Goal: Task Accomplishment & Management: Manage account settings

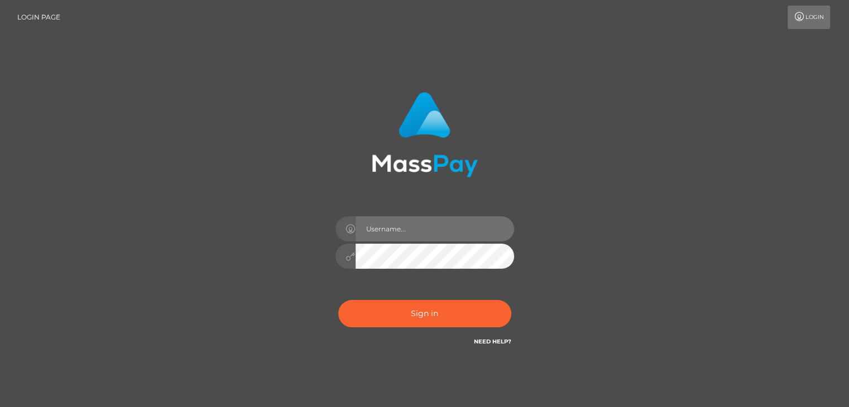
drag, startPoint x: 0, startPoint y: 0, endPoint x: 397, endPoint y: 226, distance: 457.1
click at [397, 226] on input "text" at bounding box center [434, 229] width 158 height 25
type input "m"
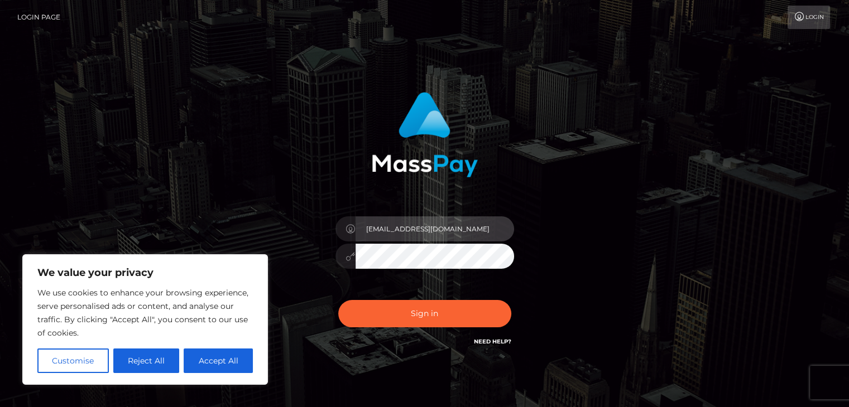
type input "[EMAIL_ADDRESS][DOMAIN_NAME]"
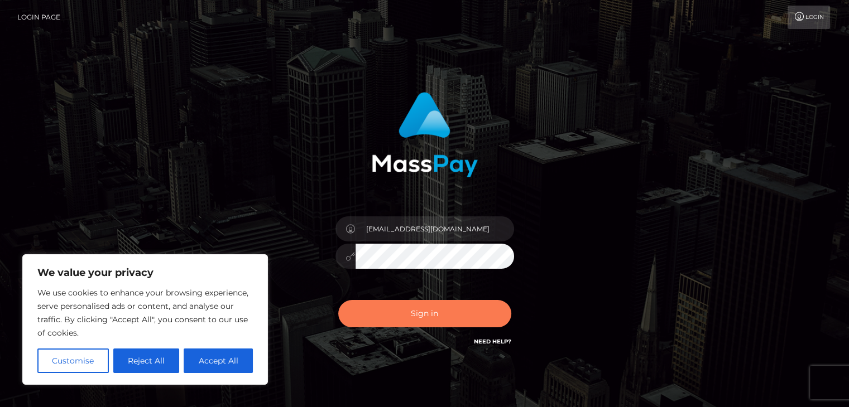
click at [438, 313] on button "Sign in" at bounding box center [424, 313] width 173 height 27
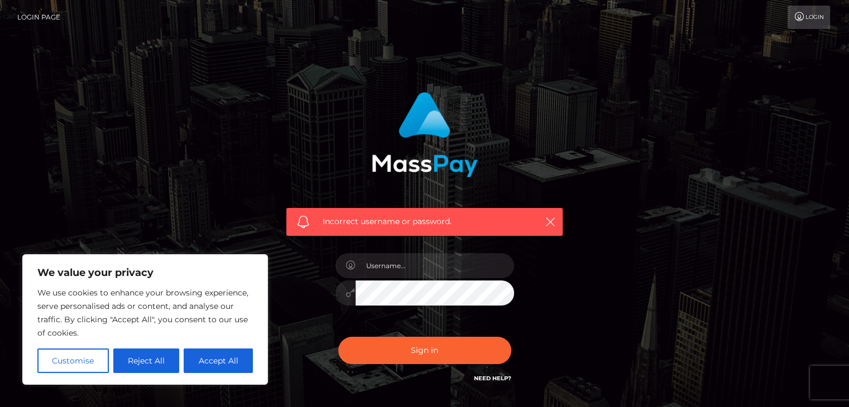
click at [206, 366] on button "Accept All" at bounding box center [218, 361] width 69 height 25
checkbox input "true"
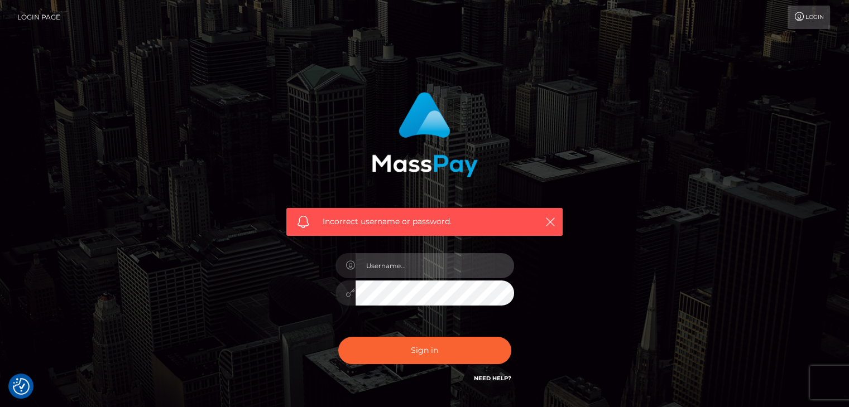
click at [401, 264] on input "text" at bounding box center [434, 265] width 158 height 25
click at [402, 259] on input "text" at bounding box center [434, 265] width 158 height 25
type input "wallaceragu055@gmail.com"
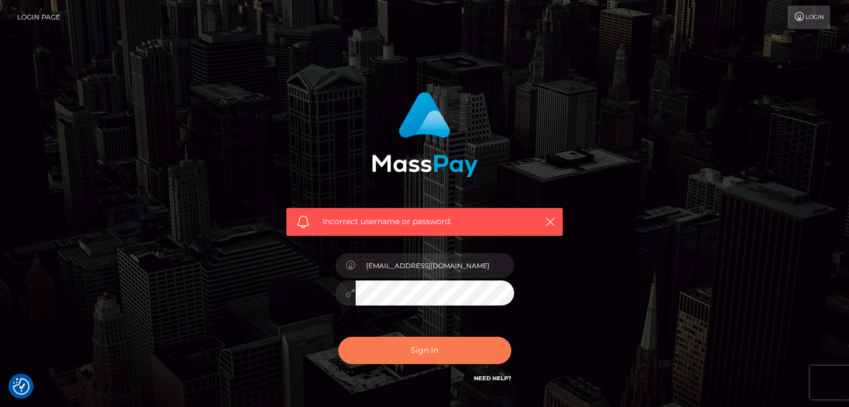
click at [412, 355] on button "Sign in" at bounding box center [424, 350] width 173 height 27
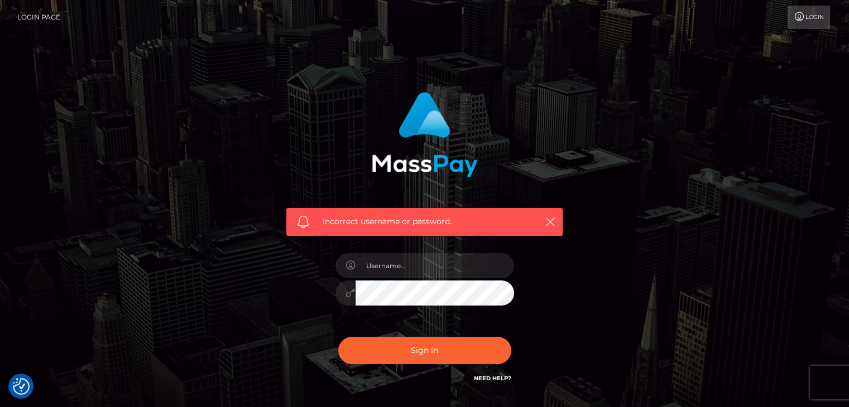
checkbox input "true"
click at [551, 222] on icon "button" at bounding box center [550, 222] width 11 height 11
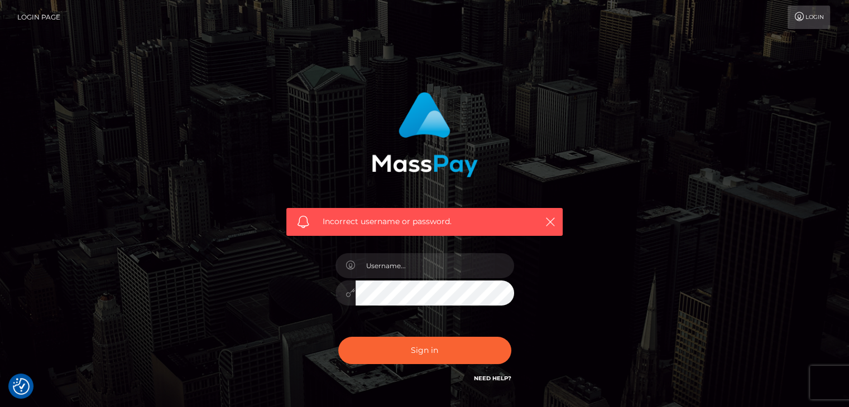
click at [809, 12] on link "Login" at bounding box center [808, 17] width 42 height 23
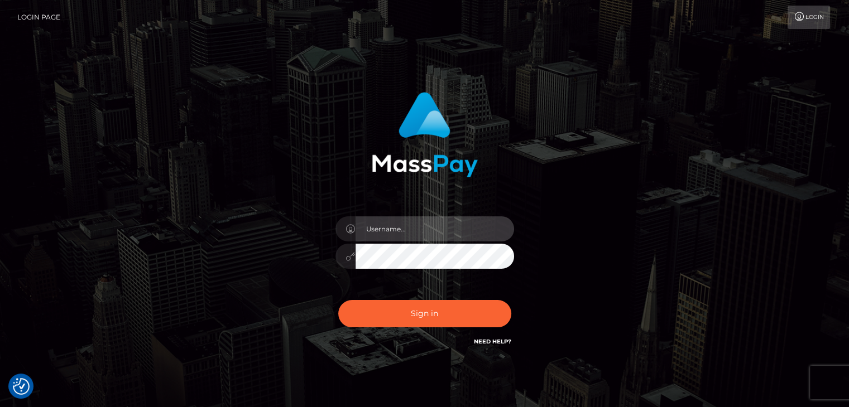
click at [371, 239] on input "text" at bounding box center [434, 229] width 158 height 25
click at [404, 239] on input "text" at bounding box center [434, 229] width 158 height 25
type input "[EMAIL_ADDRESS][DOMAIN_NAME]"
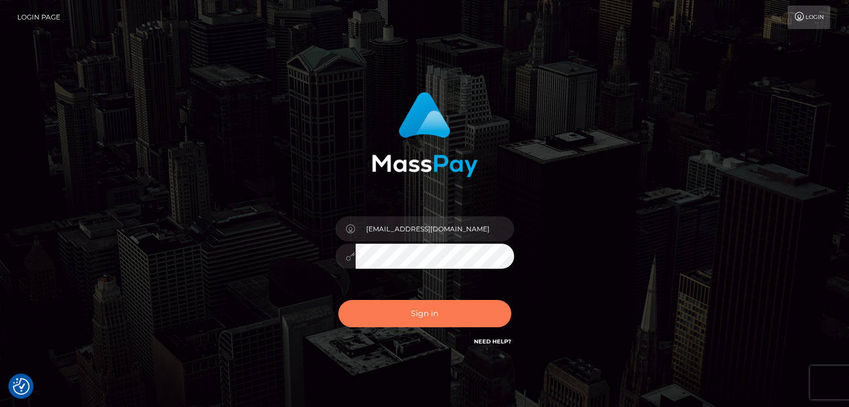
click at [407, 302] on button "Sign in" at bounding box center [424, 313] width 173 height 27
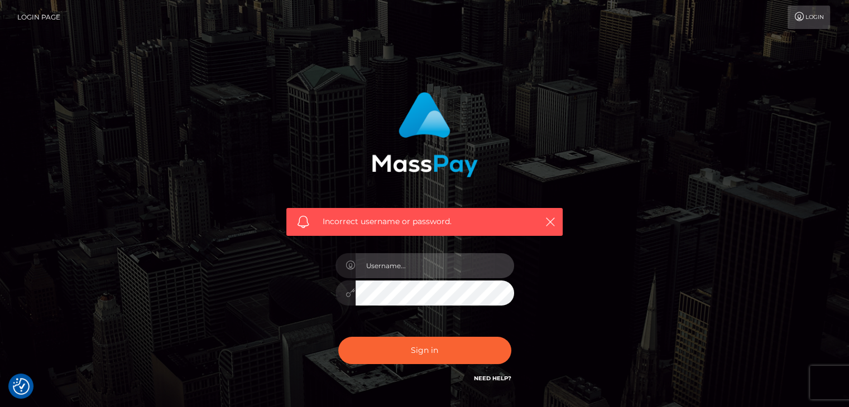
click at [426, 265] on input "text" at bounding box center [434, 265] width 158 height 25
type input "[EMAIL_ADDRESS][DOMAIN_NAME]"
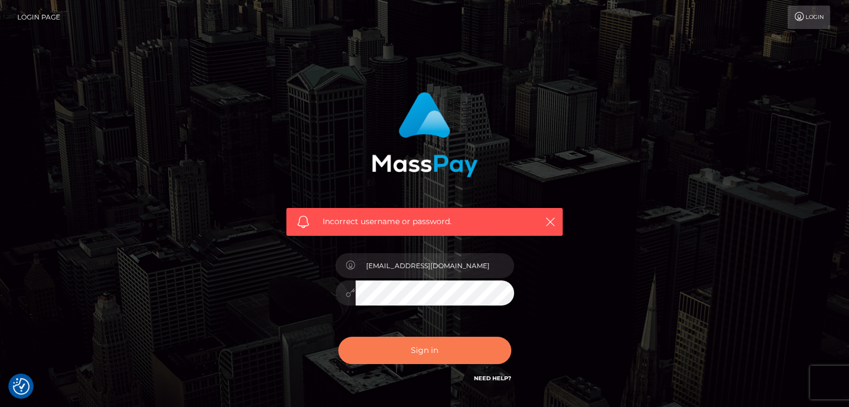
click at [438, 358] on button "Sign in" at bounding box center [424, 350] width 173 height 27
